Goal: Information Seeking & Learning: Learn about a topic

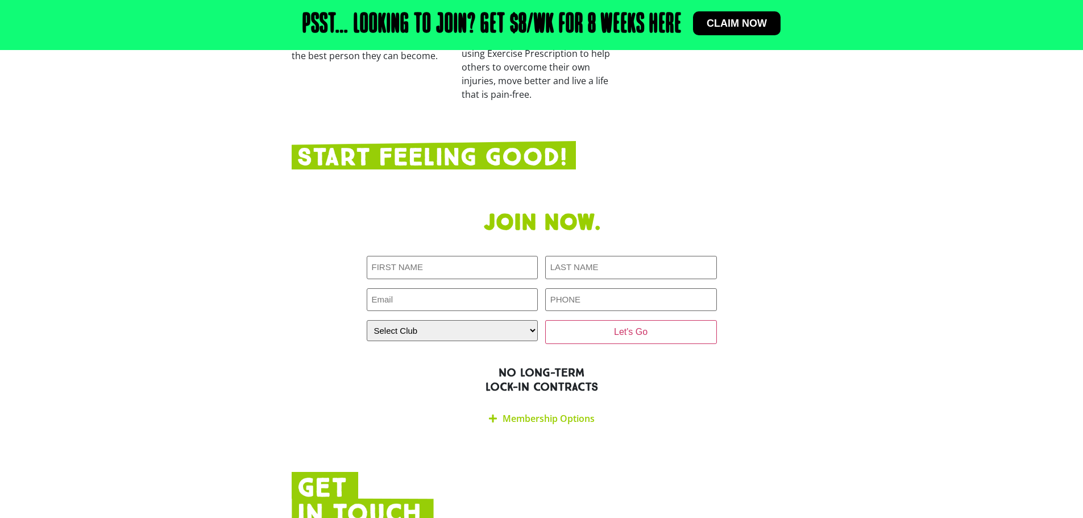
scroll to position [1851, 0]
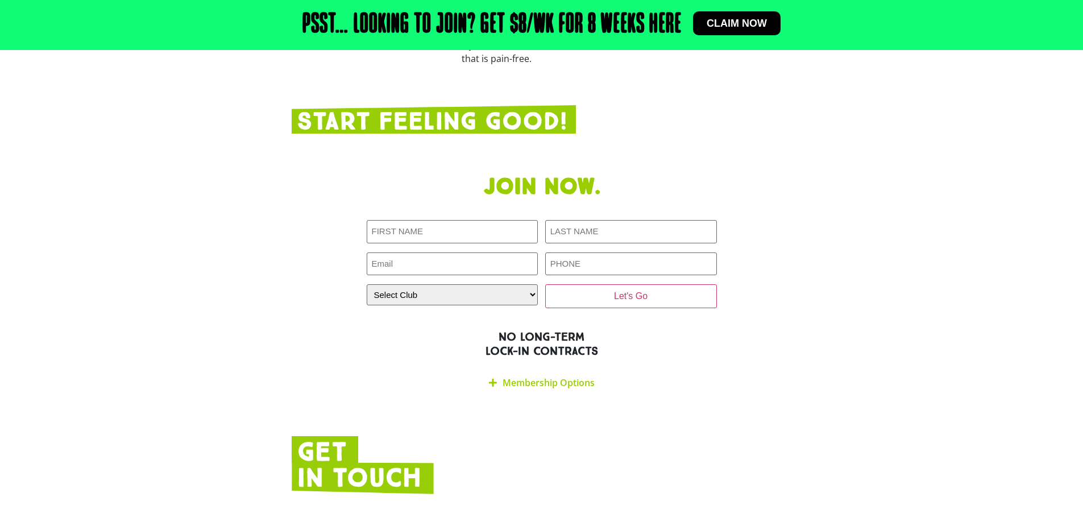
click at [575, 376] on link "Membership Options" at bounding box center [549, 382] width 92 height 13
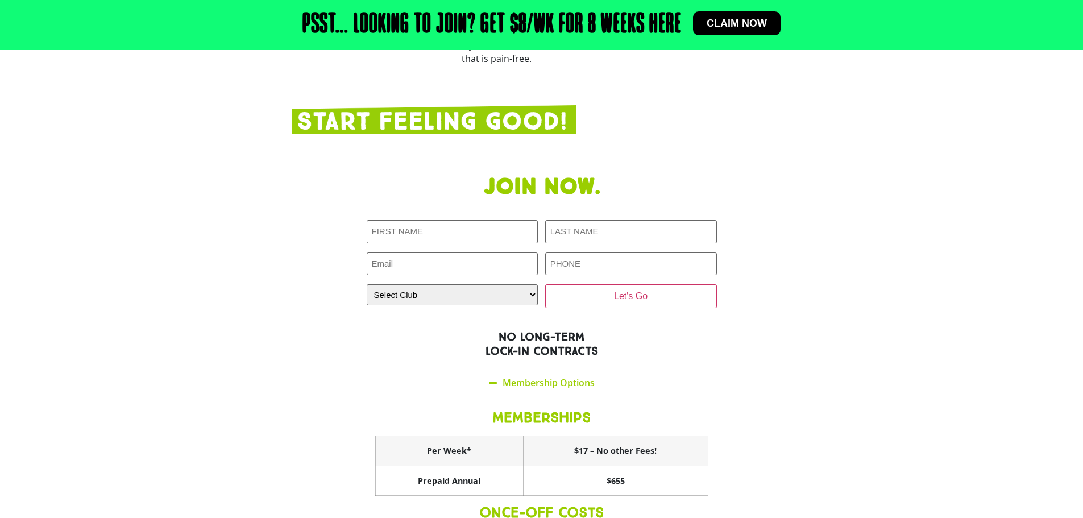
scroll to position [1965, 0]
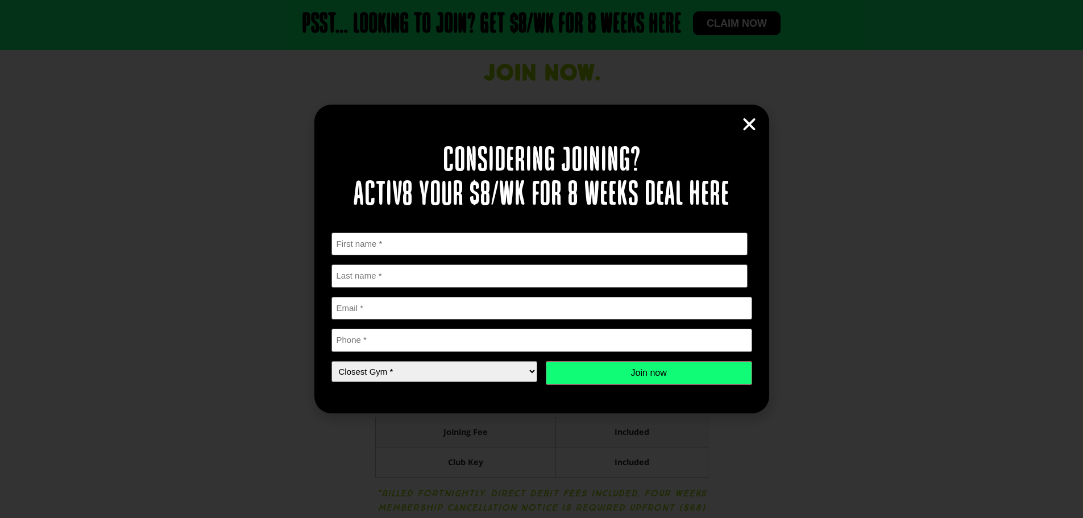
click at [751, 126] on icon "Close" at bounding box center [749, 124] width 17 height 17
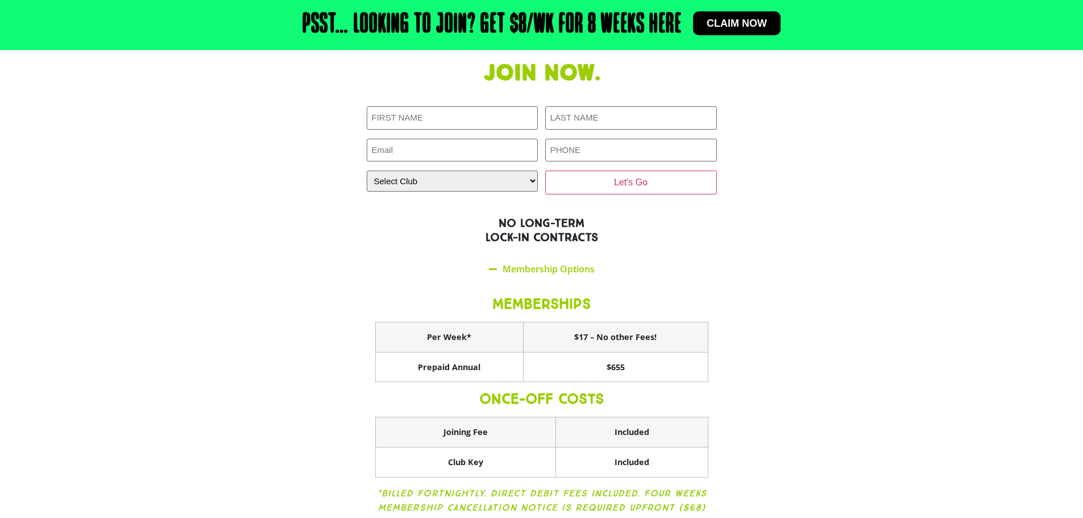
click at [772, 251] on div "Join now. First NAME (Required) LAST NAME (Required) Email (Required) PHONE (Re…" at bounding box center [542, 302] width 512 height 497
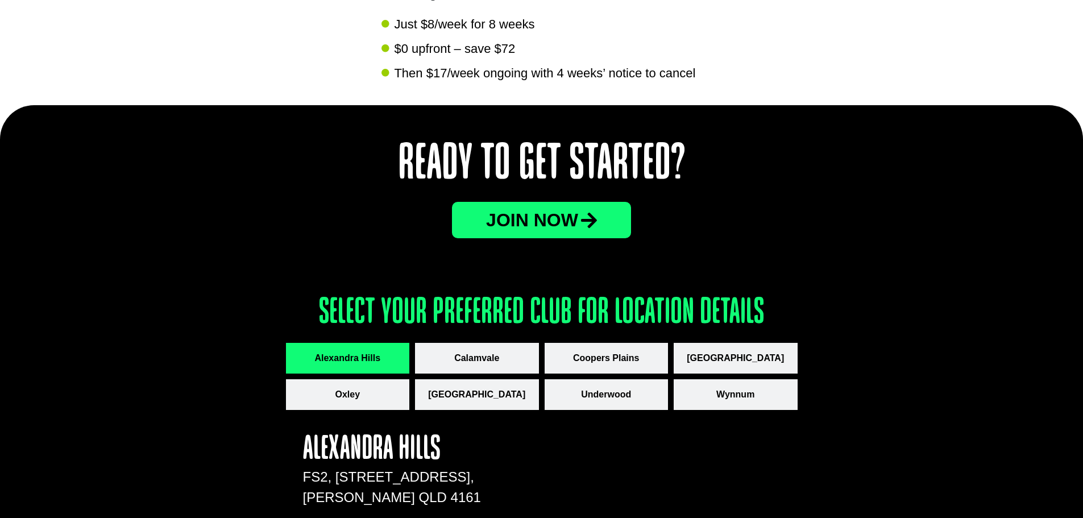
scroll to position [1423, 0]
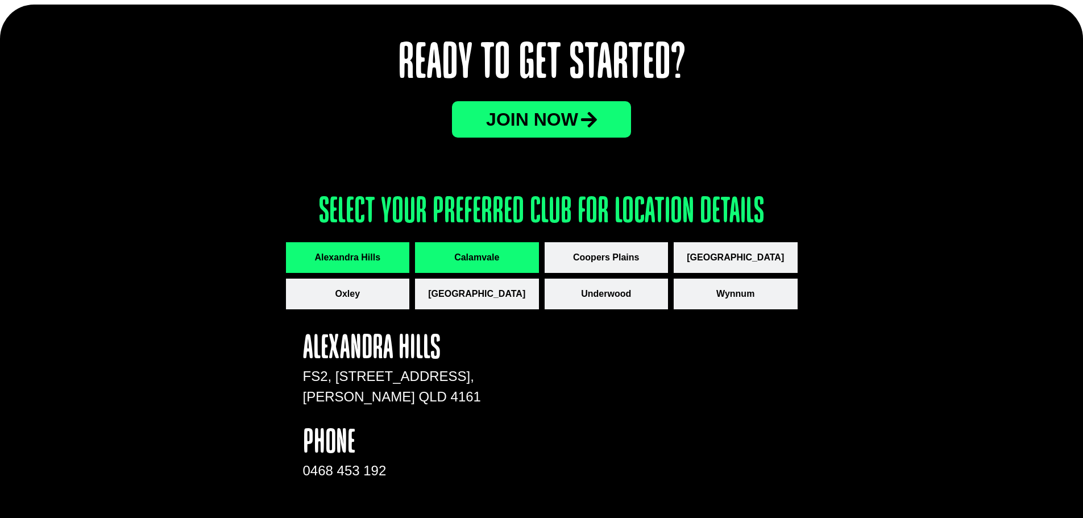
click at [482, 255] on span "Calamvale" at bounding box center [476, 258] width 45 height 14
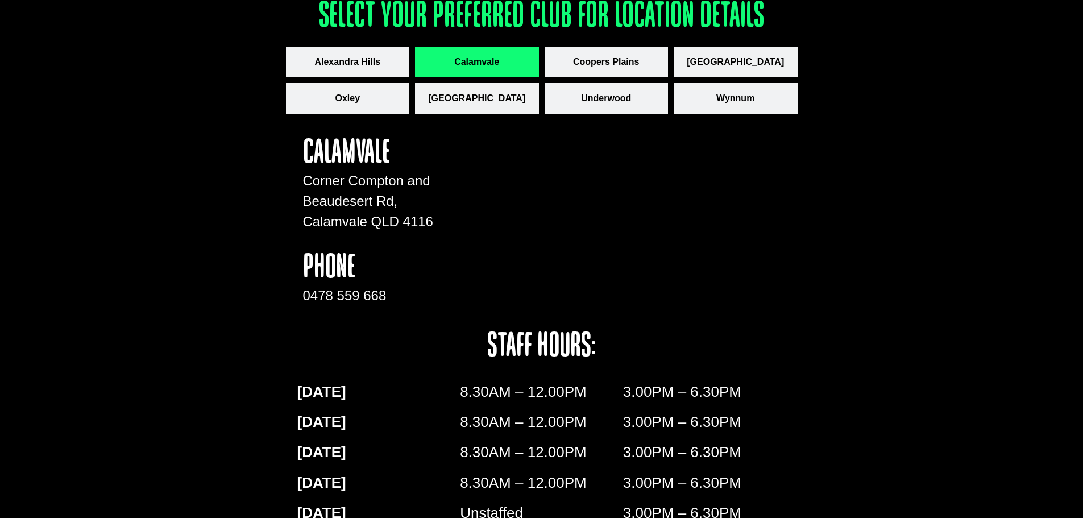
scroll to position [1480, 0]
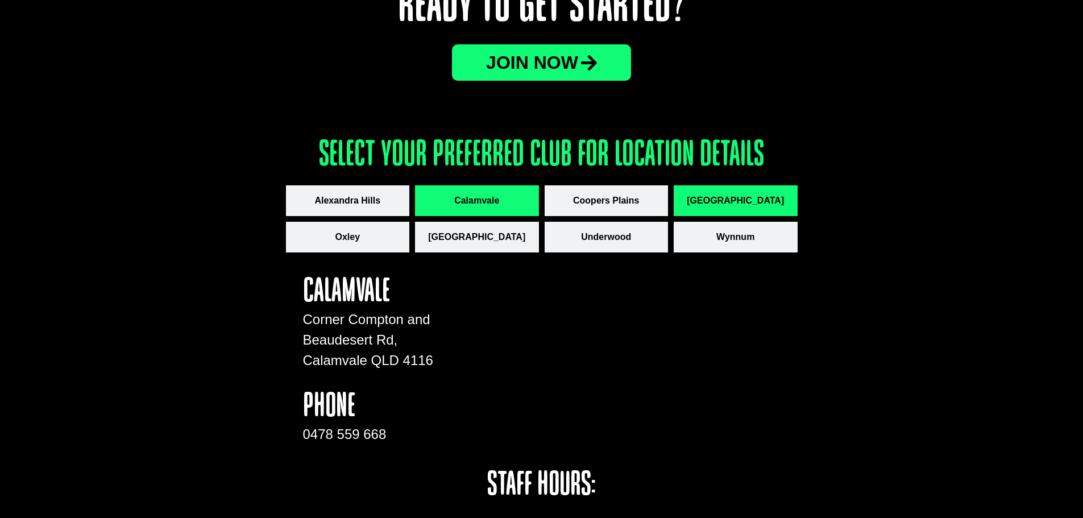
click at [745, 205] on span "[GEOGRAPHIC_DATA]" at bounding box center [735, 201] width 97 height 14
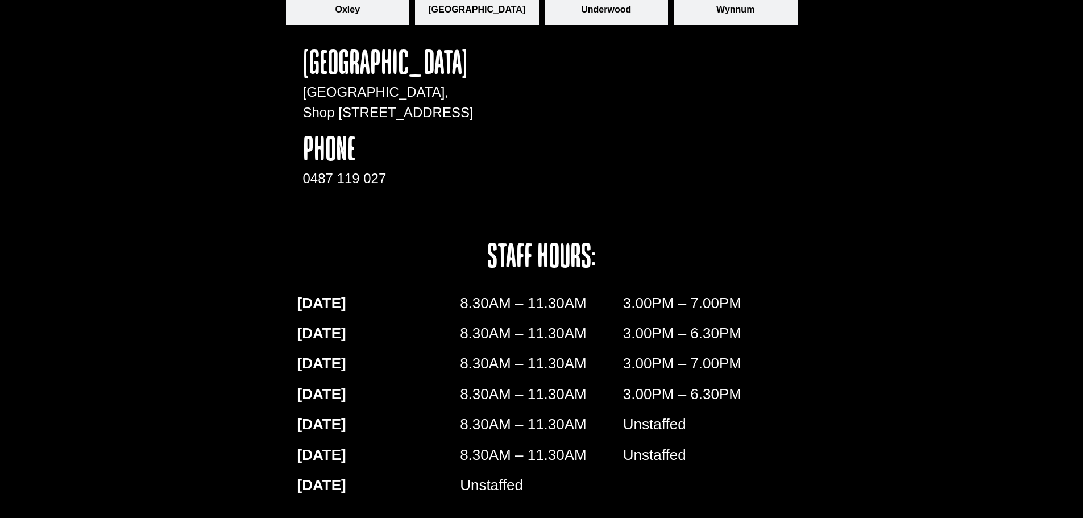
scroll to position [1536, 0]
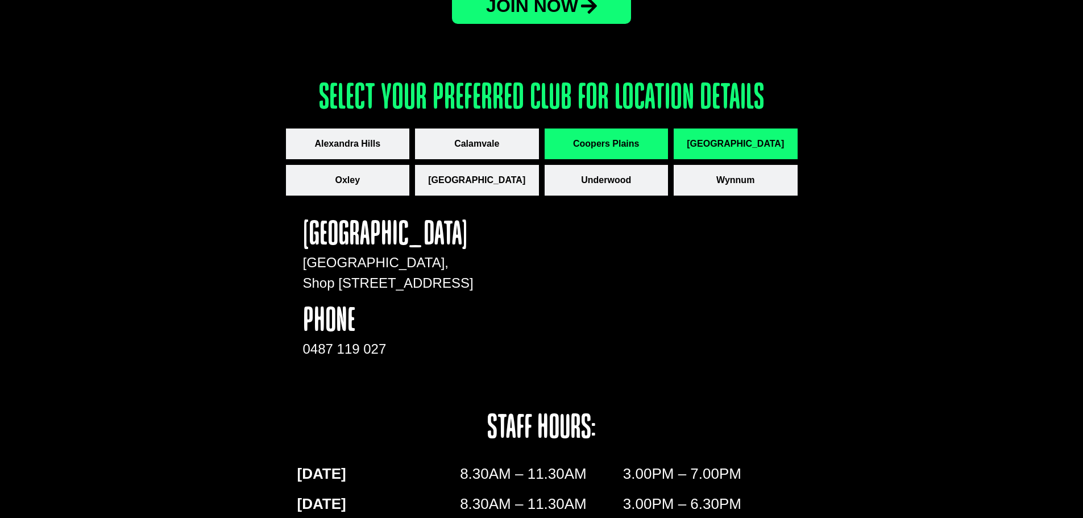
click at [600, 149] on span "Coopers Plains" at bounding box center [606, 144] width 66 height 14
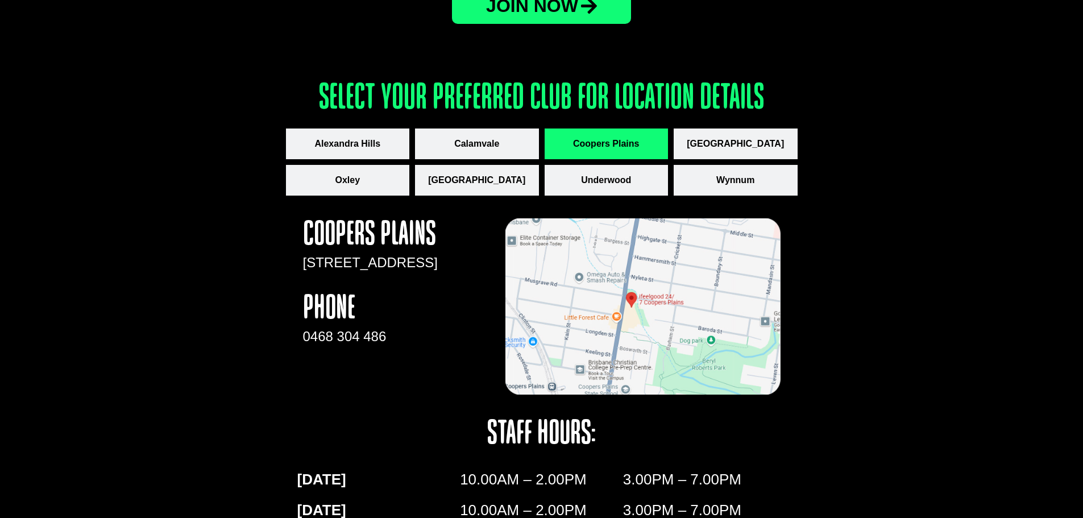
click at [635, 316] on img "apbct__label_id__gravity_form" at bounding box center [643, 306] width 275 height 177
click at [337, 181] on span "Oxley" at bounding box center [347, 180] width 25 height 14
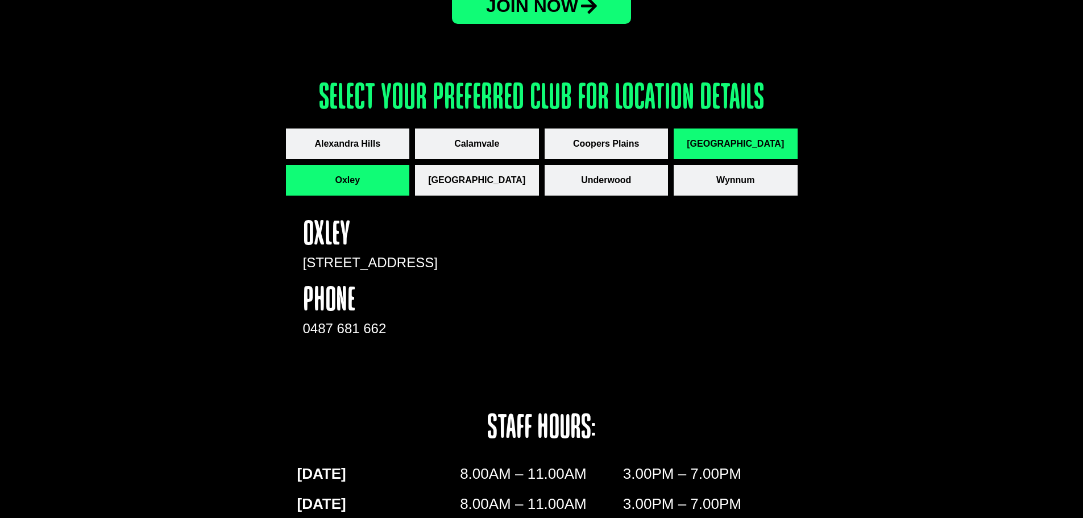
click at [713, 140] on span "[GEOGRAPHIC_DATA]" at bounding box center [735, 144] width 97 height 14
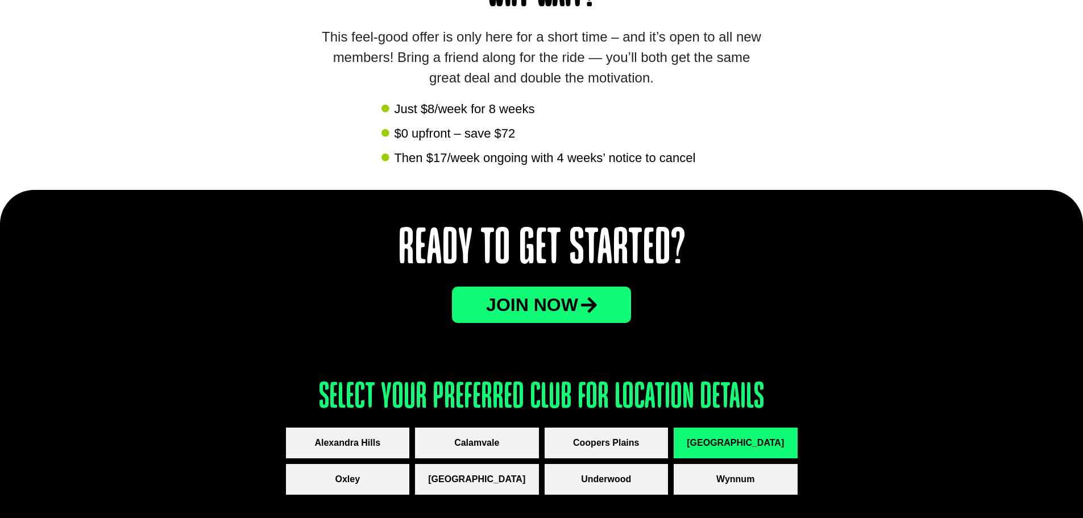
scroll to position [1232, 0]
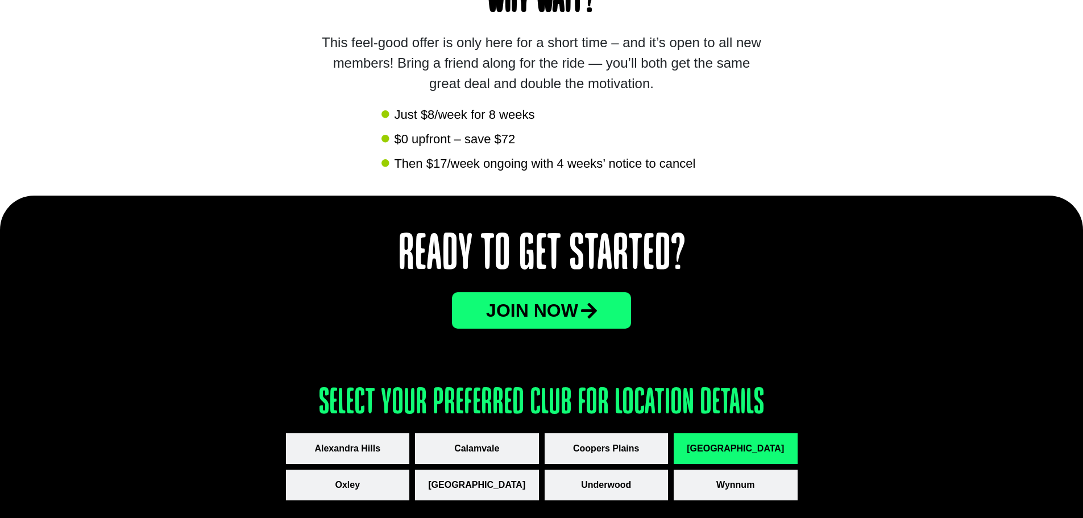
click at [511, 313] on span "JOin now" at bounding box center [532, 310] width 92 height 18
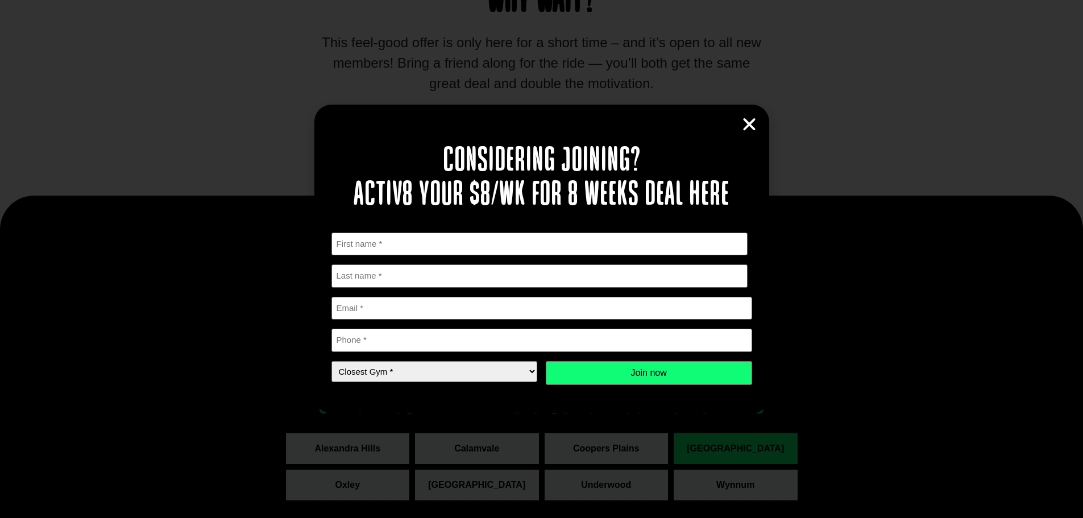
click at [749, 127] on icon "Close" at bounding box center [749, 124] width 17 height 17
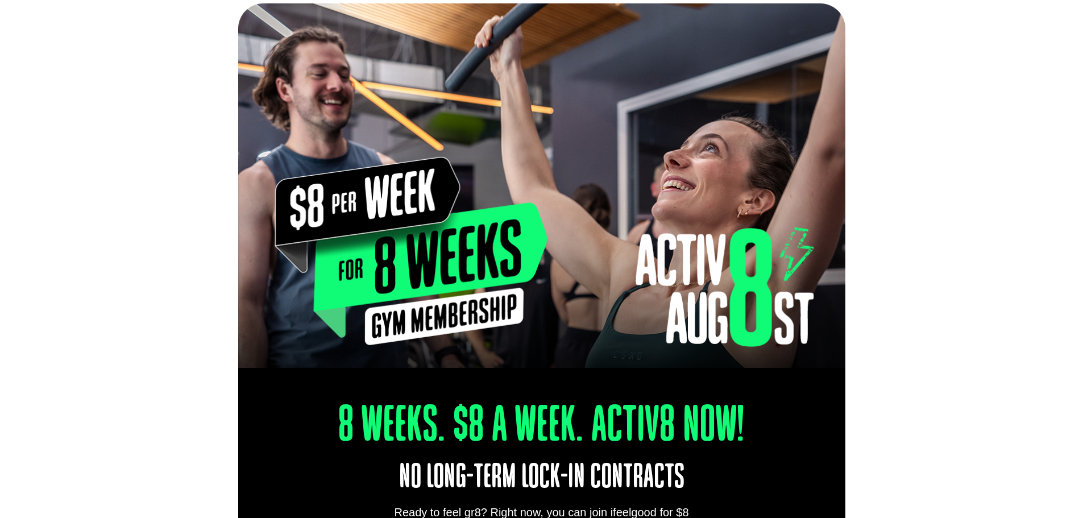
scroll to position [0, 0]
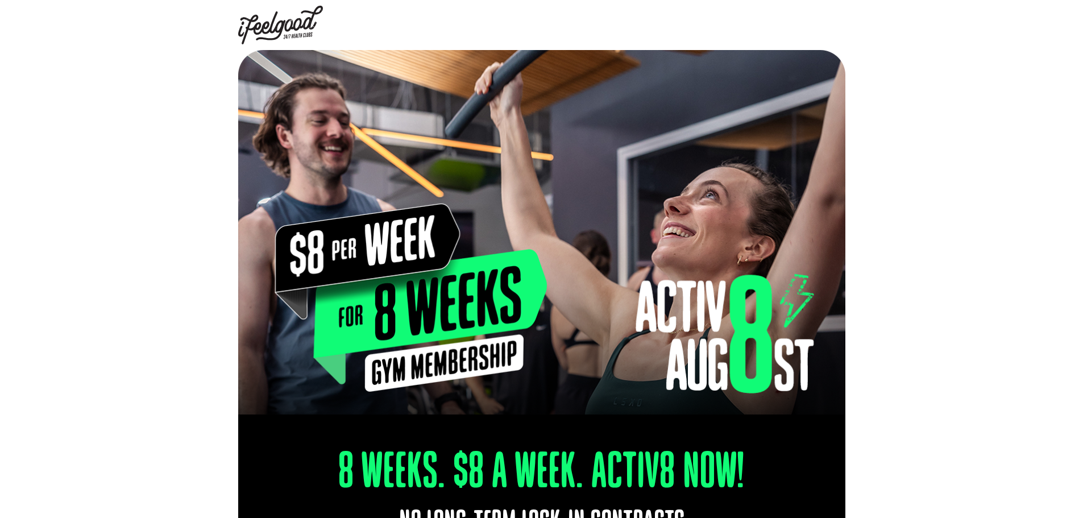
click at [279, 32] on img at bounding box center [280, 25] width 85 height 39
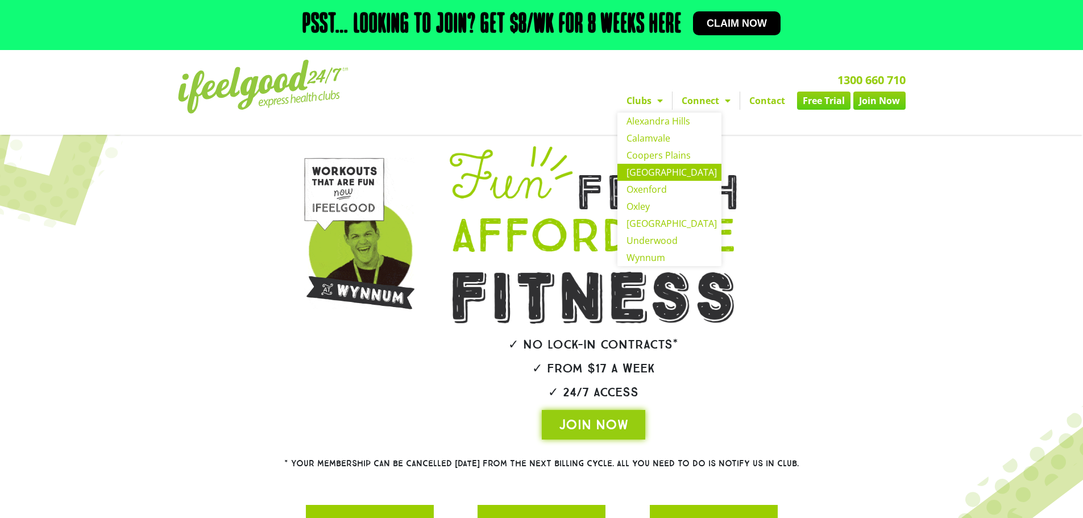
click at [665, 175] on link "[GEOGRAPHIC_DATA]" at bounding box center [670, 172] width 104 height 17
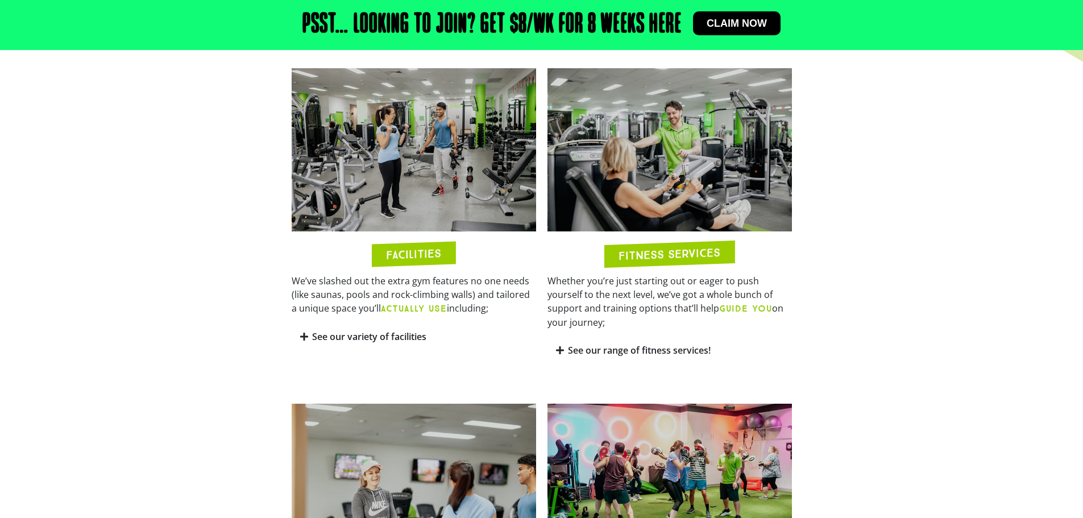
scroll to position [705, 0]
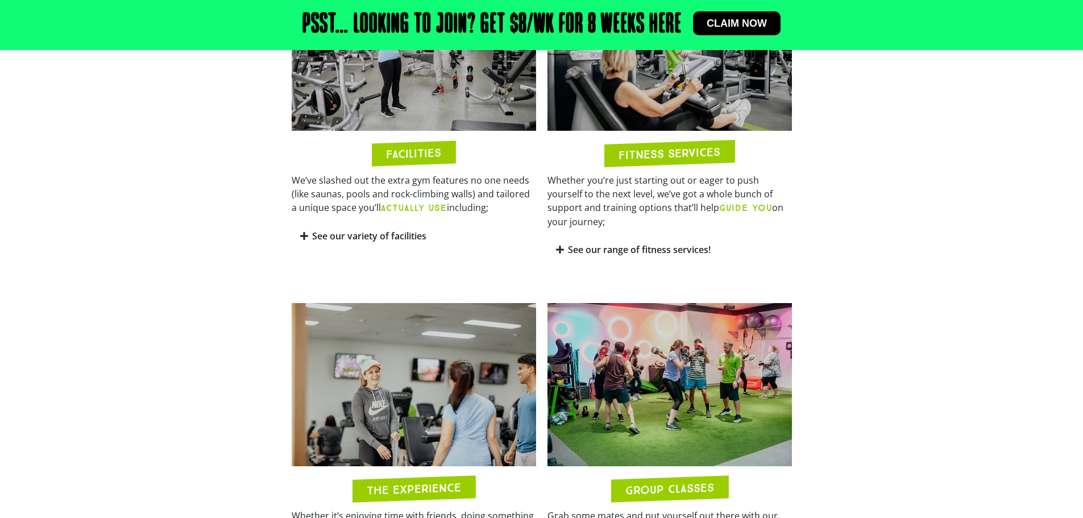
click at [368, 240] on link "See our variety of facilities" at bounding box center [369, 236] width 114 height 13
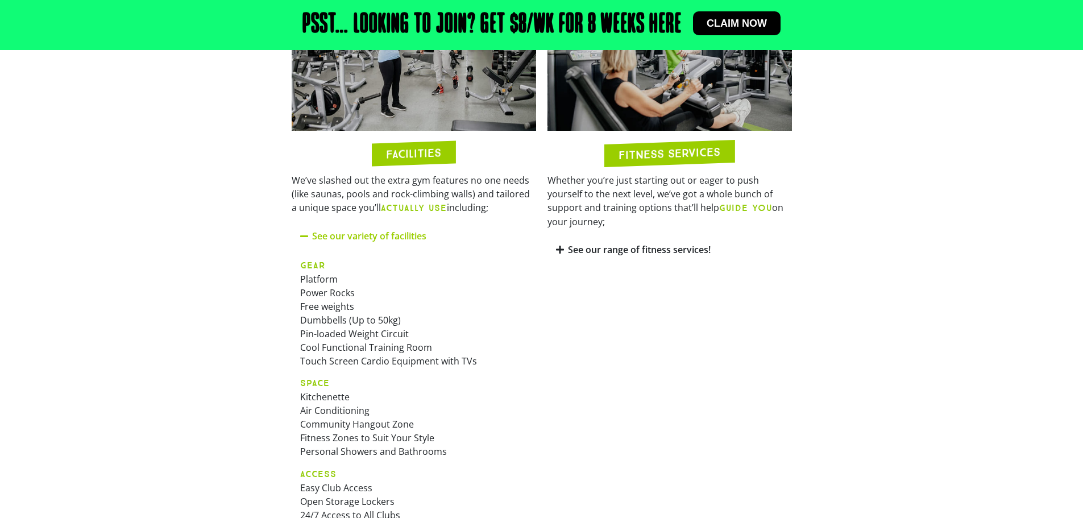
click at [342, 396] on p "SPACE Kitchenette Air Conditioning Community Hangout Zone Fitness Zones to Suit…" at bounding box center [413, 417] width 227 height 82
copy p "Kitchenette"
click at [693, 320] on div "FITNESS SERVICES Whether you’re just starting out or eager to push yourself to …" at bounding box center [670, 260] width 256 height 596
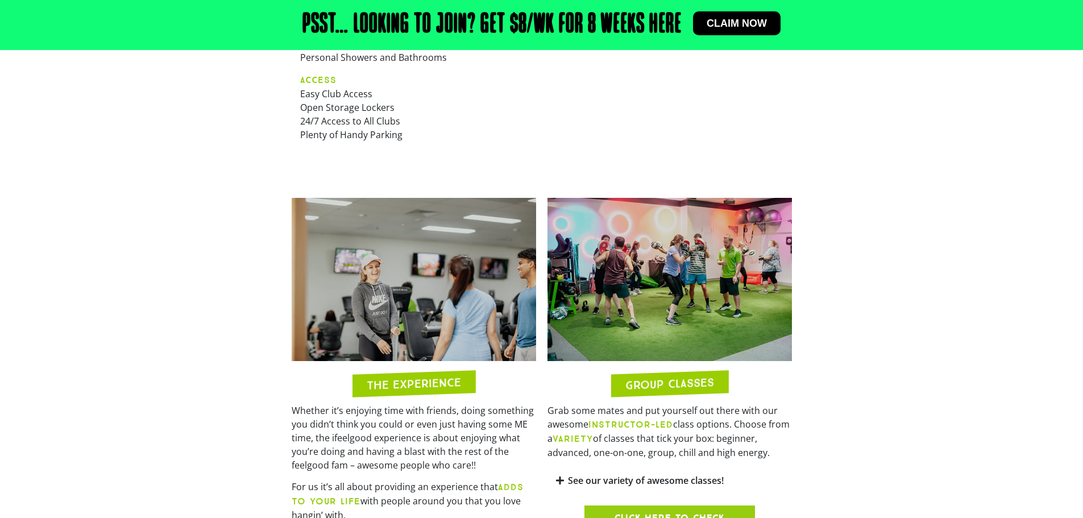
scroll to position [1103, 0]
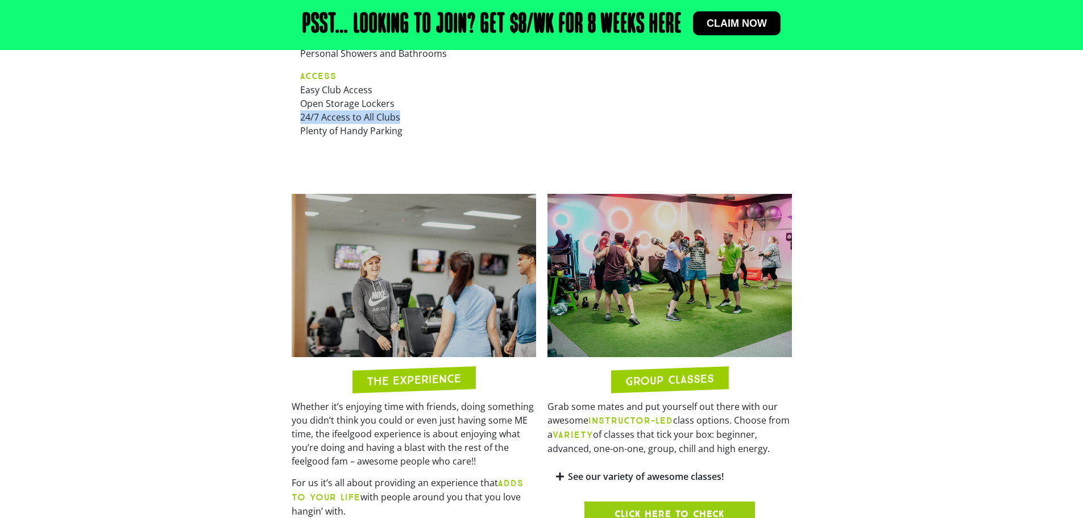
drag, startPoint x: 300, startPoint y: 115, endPoint x: 420, endPoint y: 113, distance: 119.4
click at [420, 113] on p "ACCESS Easy Club Access Open Storage Lockers 24/7 Access to All Clubs Plenty of…" at bounding box center [413, 103] width 227 height 69
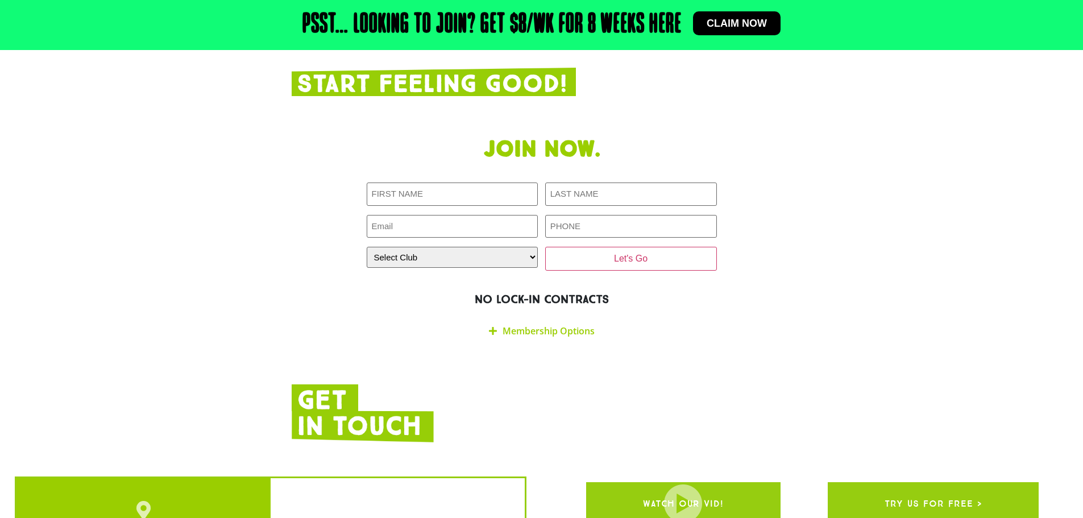
scroll to position [2467, 0]
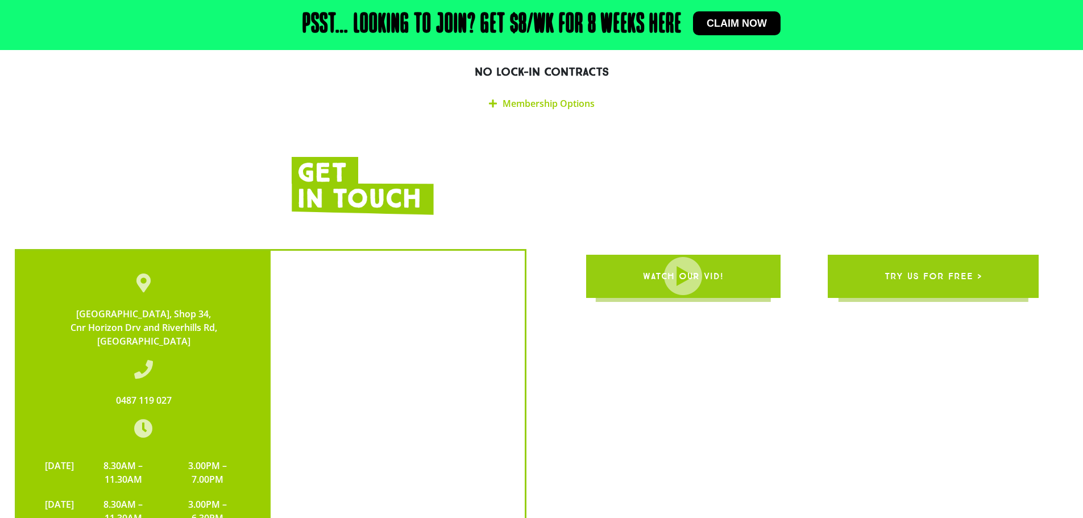
click at [538, 94] on div "Membership Options" at bounding box center [542, 103] width 350 height 27
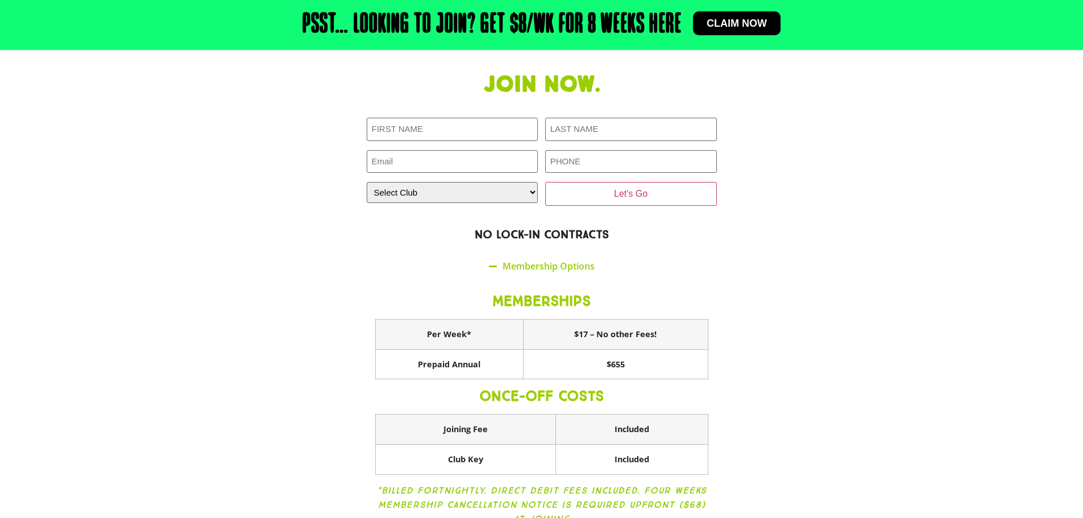
scroll to position [2410, 0]
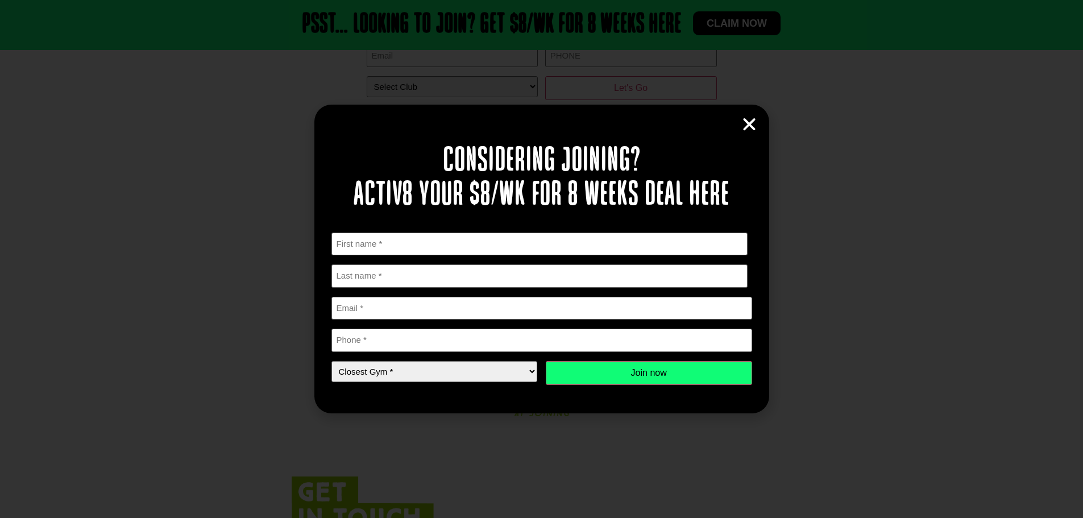
click at [757, 114] on div "Considering joining? Activ8 your $8/wk for 8 weeks deal here " * " indicates re…" at bounding box center [541, 259] width 455 height 308
click at [749, 124] on icon "Close" at bounding box center [749, 124] width 17 height 17
